Goal: Task Accomplishment & Management: Use online tool/utility

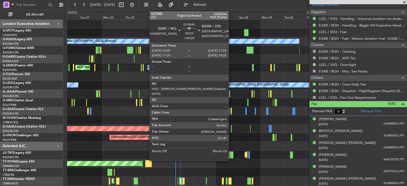
click at [231, 128] on div at bounding box center [231, 128] width 1 height 7
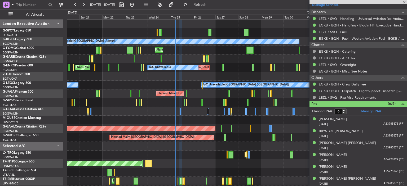
type input "+00:20"
type input "2"
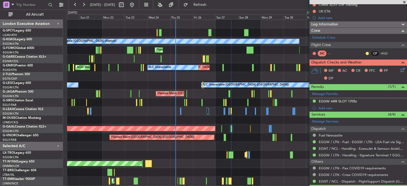
scroll to position [67, 0]
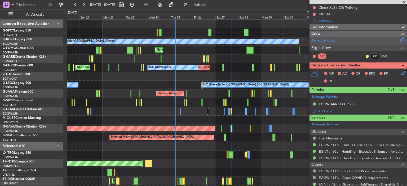
click at [328, 42] on link "Schedule Crew" at bounding box center [323, 40] width 23 height 5
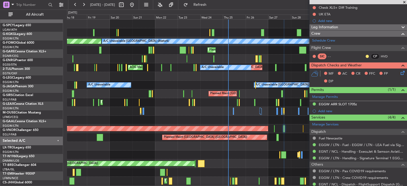
scroll to position [0, 0]
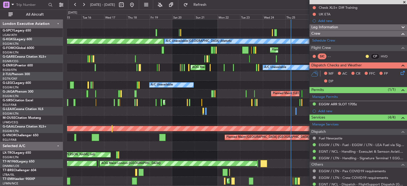
click at [275, 173] on div "A/C Unavailable [GEOGRAPHIC_DATA] (Ataturk) AOG Maint [GEOGRAPHIC_DATA] ([GEOGR…" at bounding box center [236, 129] width 339 height 218
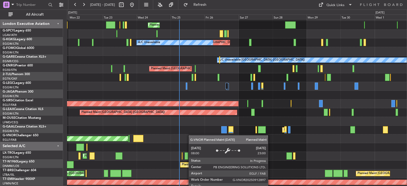
scroll to position [34, 0]
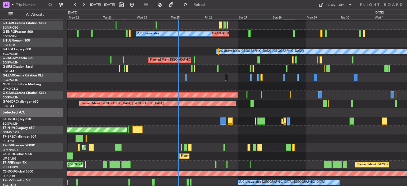
click at [187, 108] on div at bounding box center [236, 112] width 339 height 9
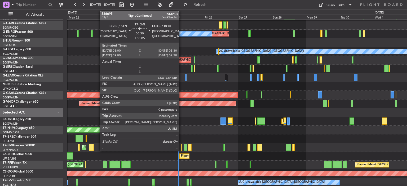
click at [181, 147] on div at bounding box center [181, 147] width 1 height 7
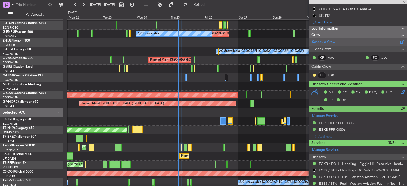
scroll to position [66, 0]
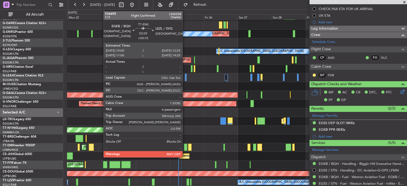
click at [185, 144] on div at bounding box center [185, 147] width 3 height 7
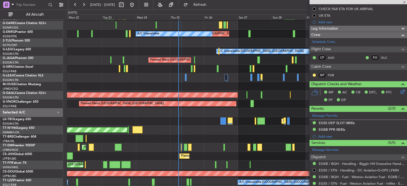
type input "+00:15"
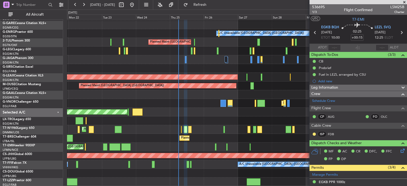
scroll to position [52, 0]
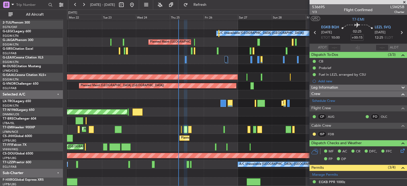
click at [405, 2] on span at bounding box center [403, 2] width 5 height 5
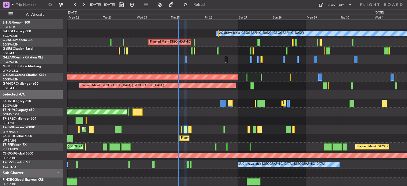
type input "0"
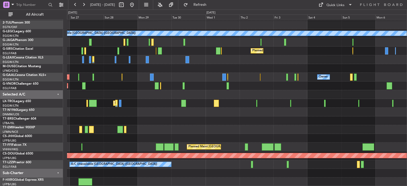
click at [89, 59] on div "Unplanned Maint London (Stansted) A/C Unavailable A/C Unavailable London (Luton…" at bounding box center [236, 77] width 339 height 218
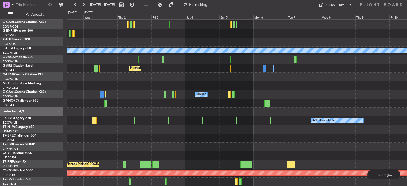
scroll to position [34, 0]
